Goal: Navigation & Orientation: Find specific page/section

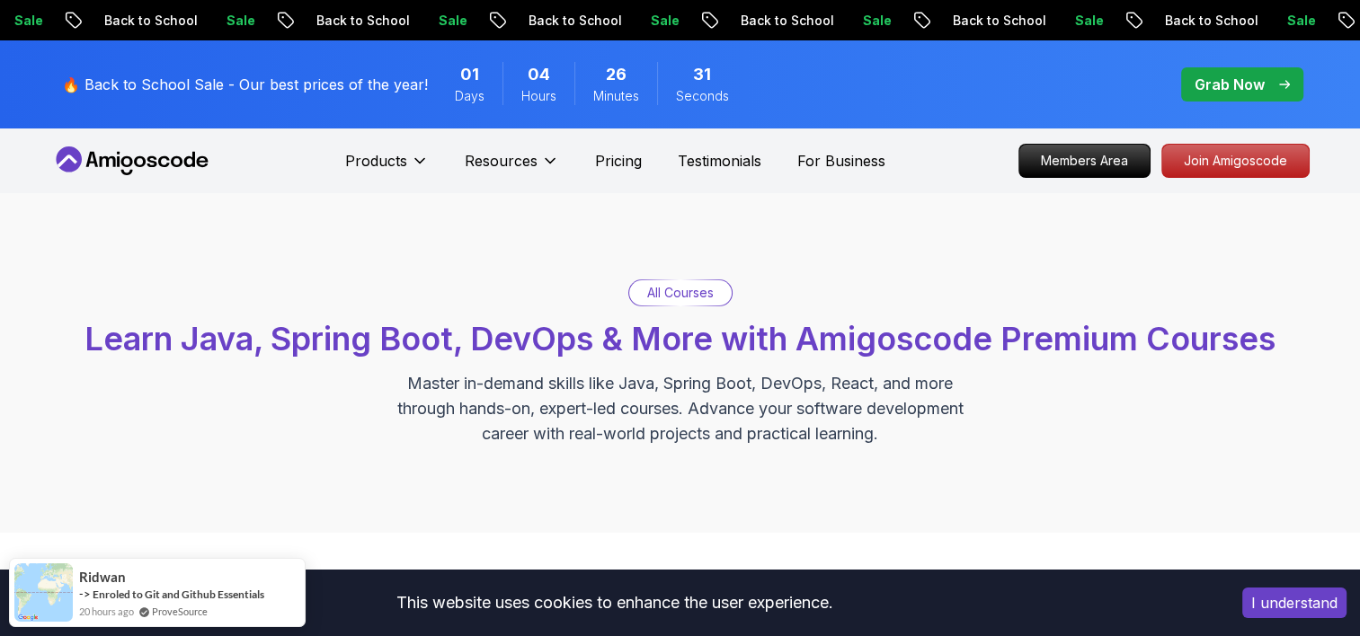
click at [1079, 474] on div "All Courses Learn Java, Spring Boot, DevOps & More with Amigoscode Premium Cour…" at bounding box center [680, 363] width 1360 height 340
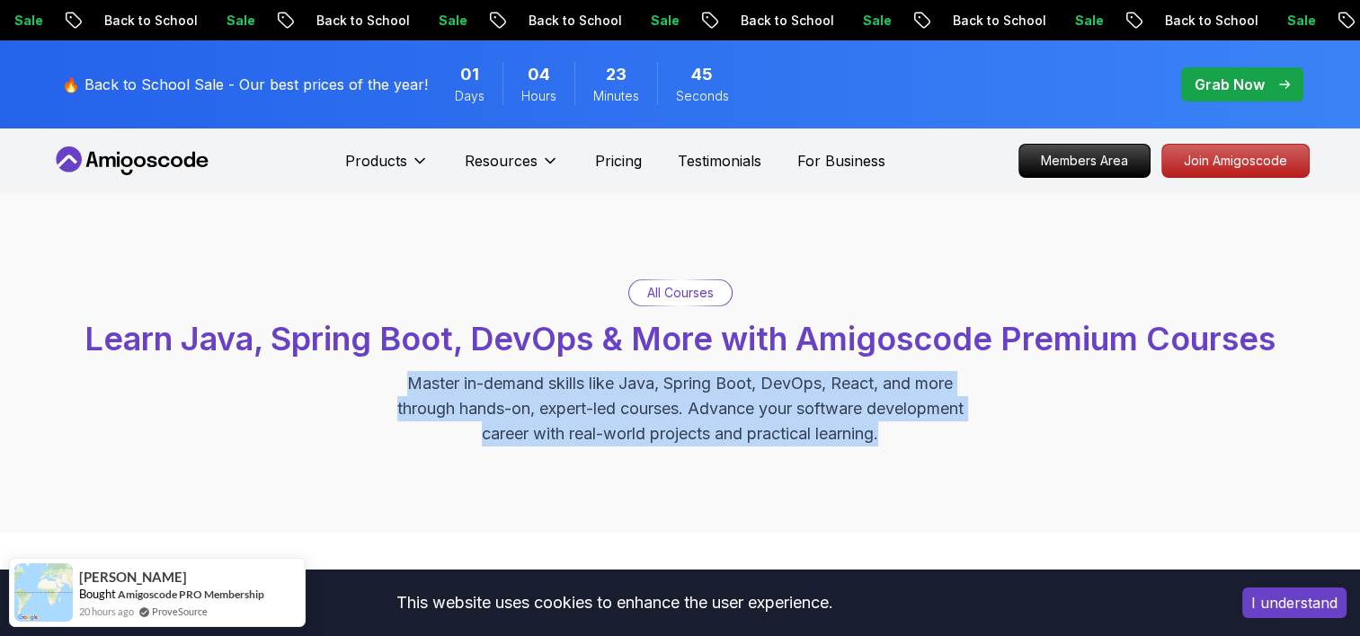
drag, startPoint x: 898, startPoint y: 434, endPoint x: 385, endPoint y: 385, distance: 515.7
click at [385, 385] on p "Master in-demand skills like Java, Spring Boot, DevOps, React, and more through…" at bounding box center [680, 409] width 604 height 76
drag, startPoint x: 385, startPoint y: 385, endPoint x: 438, endPoint y: 397, distance: 54.5
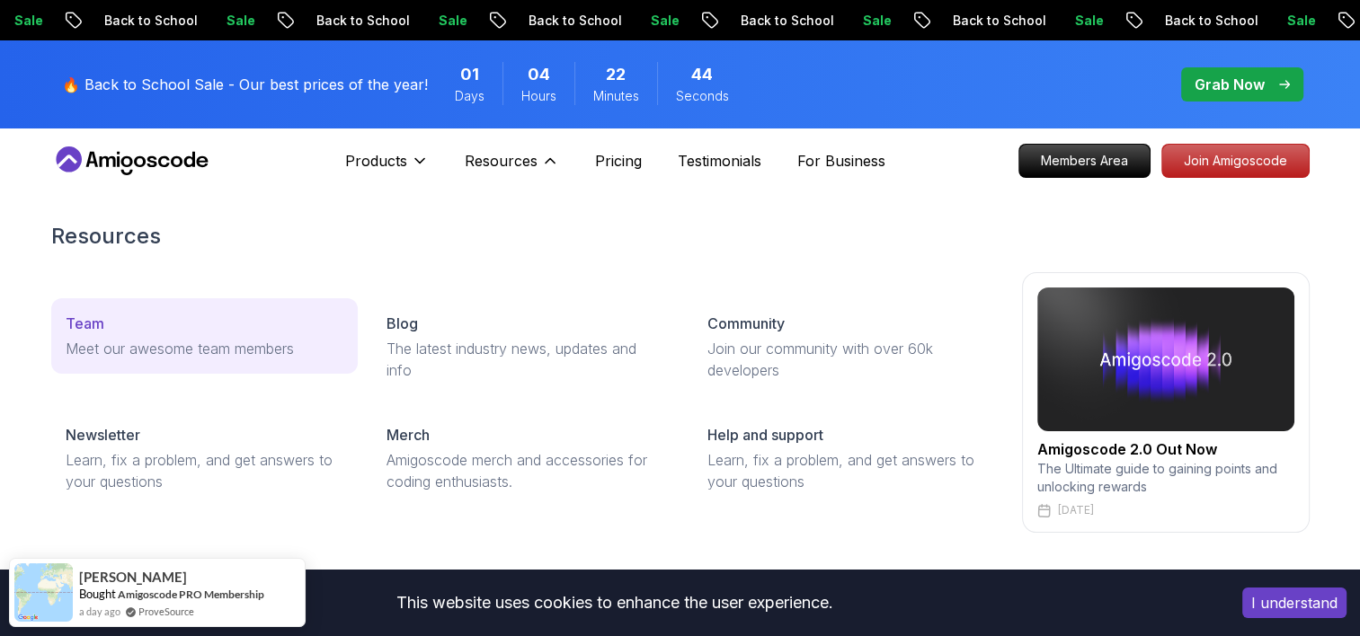
click at [79, 332] on p "Team" at bounding box center [85, 324] width 39 height 22
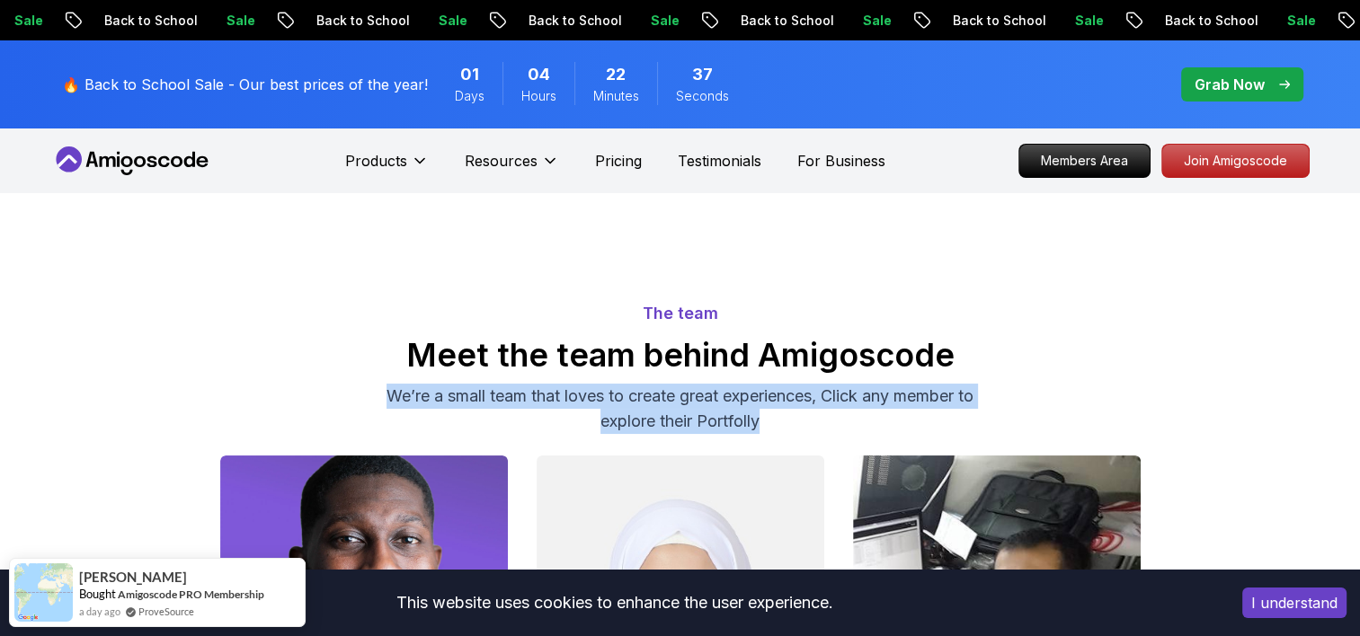
drag, startPoint x: 393, startPoint y: 395, endPoint x: 827, endPoint y: 427, distance: 435.4
click at [827, 427] on div "The team Meet the team behind Amigoscode We’re a small team that loves to creat…" at bounding box center [680, 367] width 1259 height 133
drag, startPoint x: 827, startPoint y: 427, endPoint x: 726, endPoint y: 398, distance: 104.7
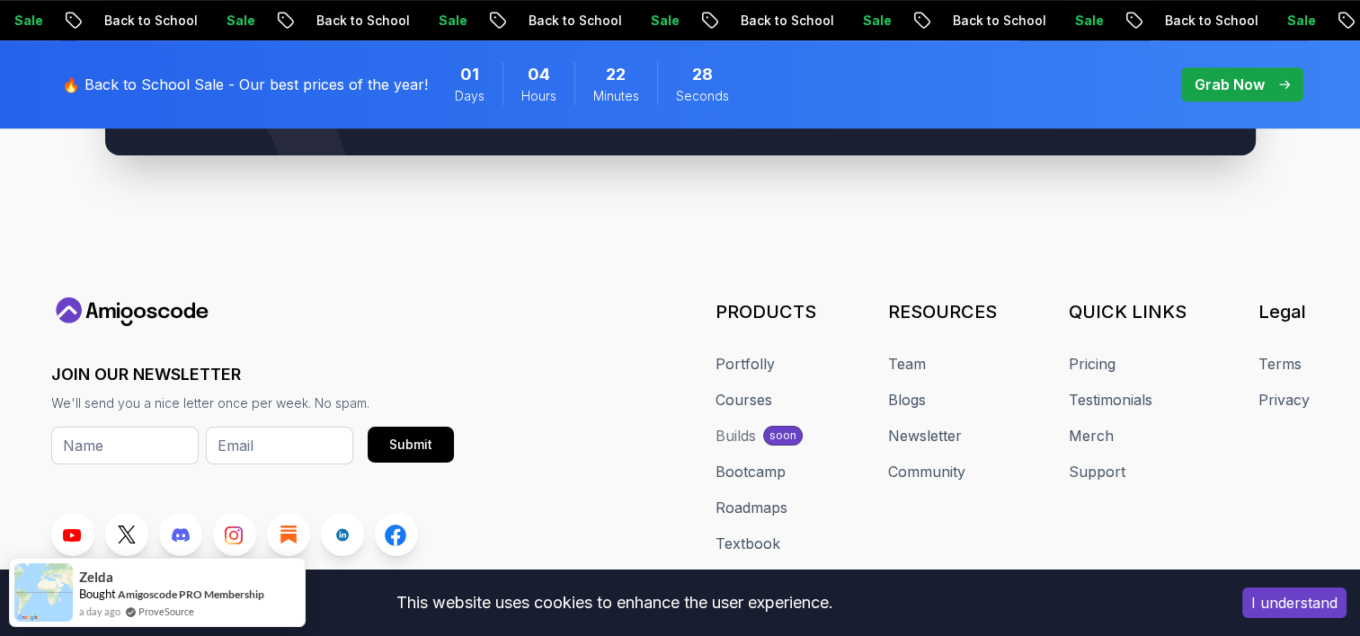
scroll to position [1148, 0]
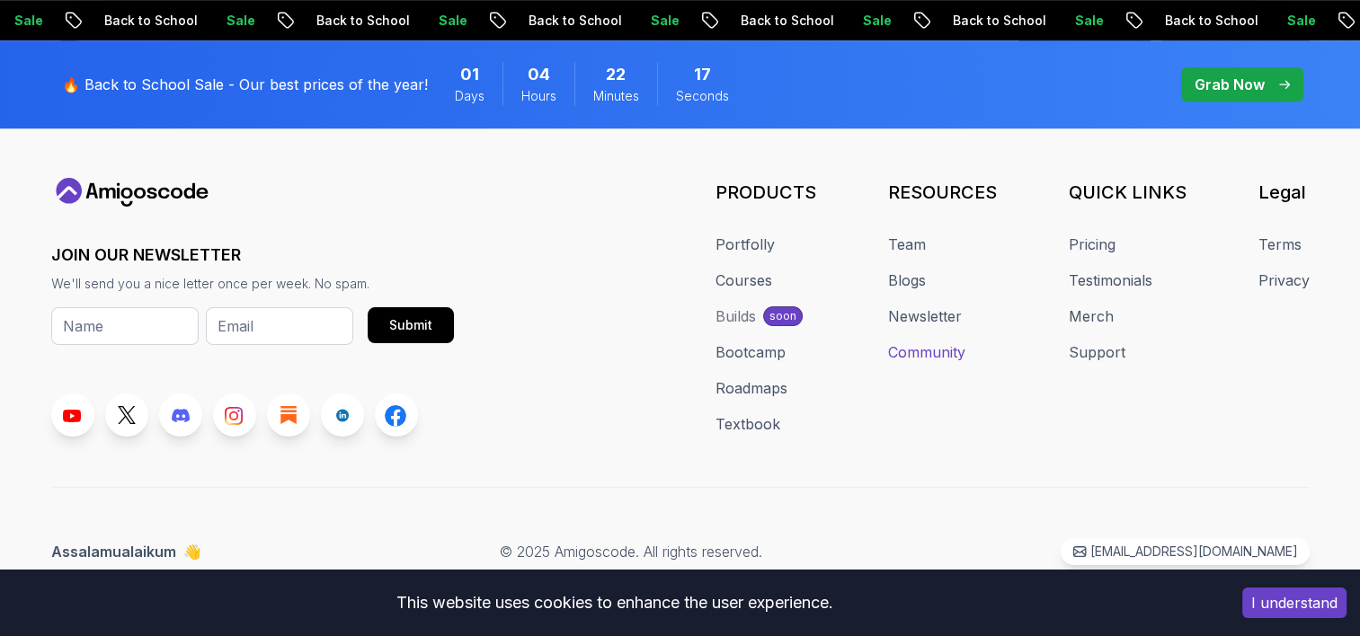
click at [937, 349] on link "Community" at bounding box center [926, 353] width 77 height 22
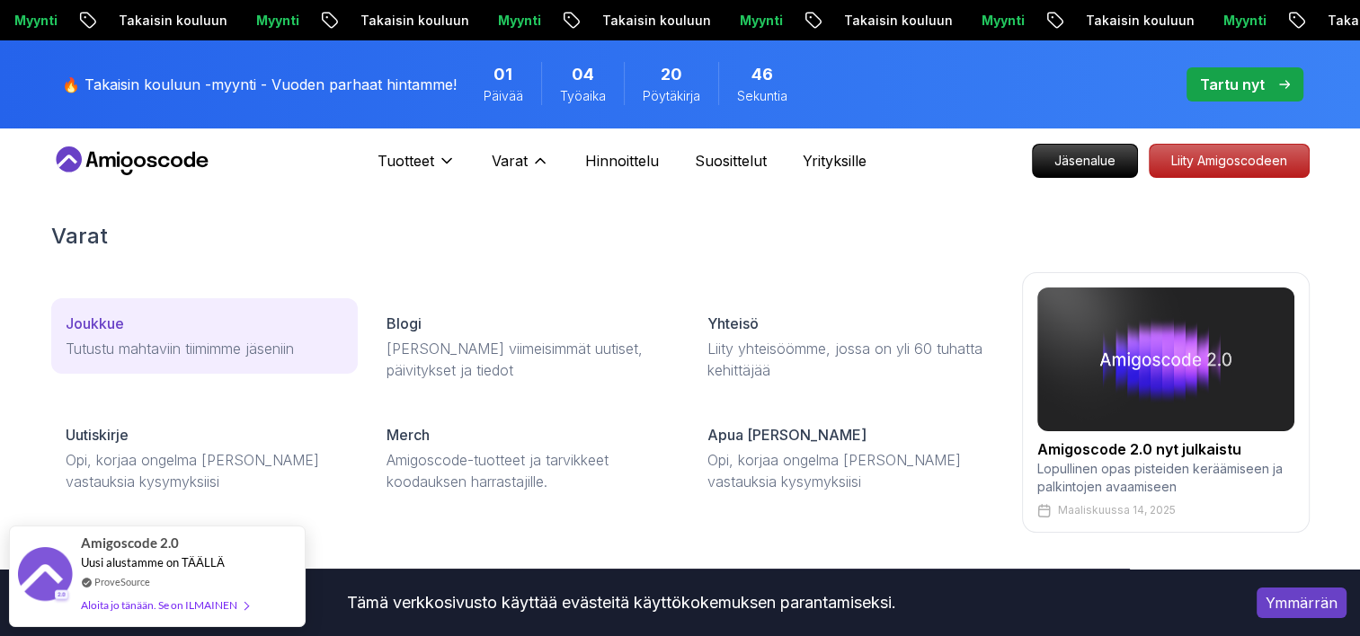
click at [108, 319] on p "Joukkue" at bounding box center [95, 324] width 58 height 22
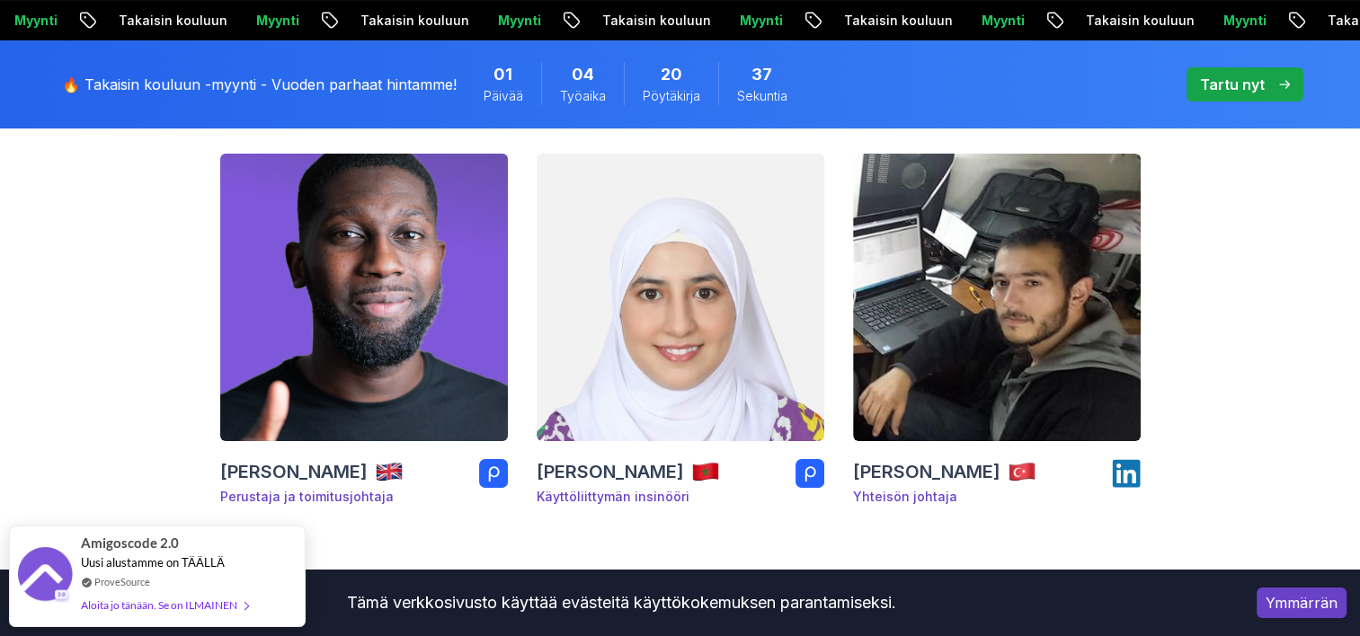
scroll to position [270, 0]
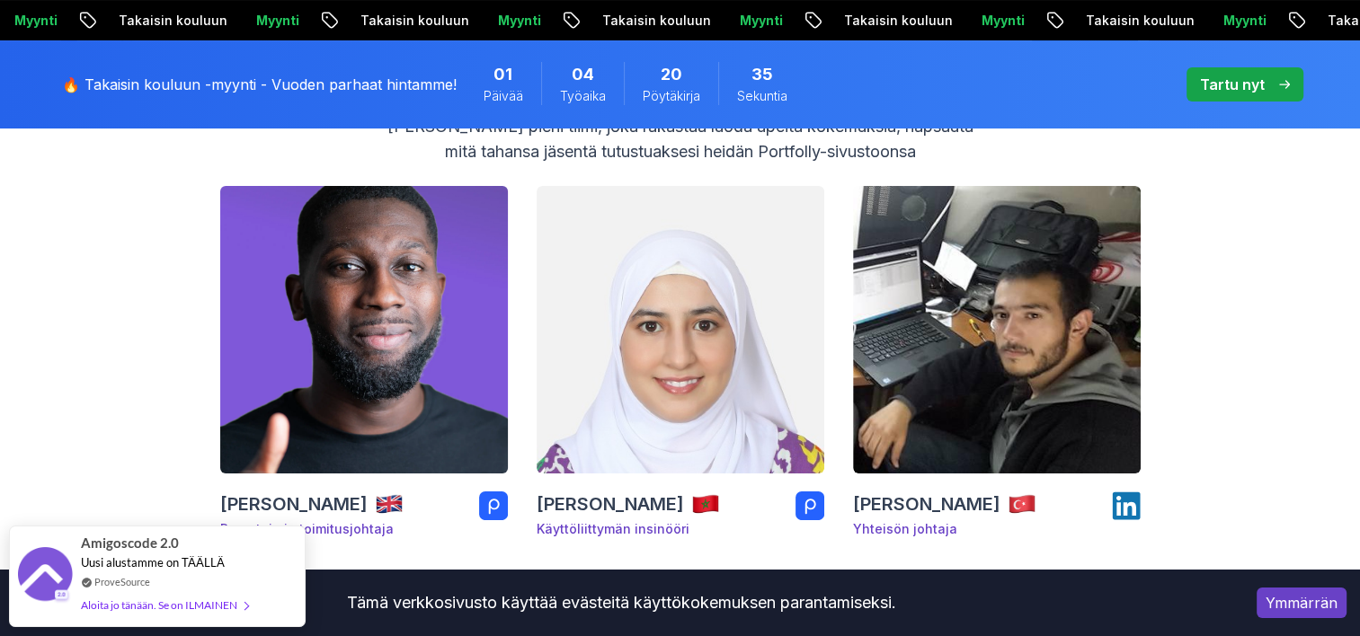
click at [290, 499] on h3 "[PERSON_NAME]" at bounding box center [293, 504] width 147 height 25
